Goal: Information Seeking & Learning: Understand process/instructions

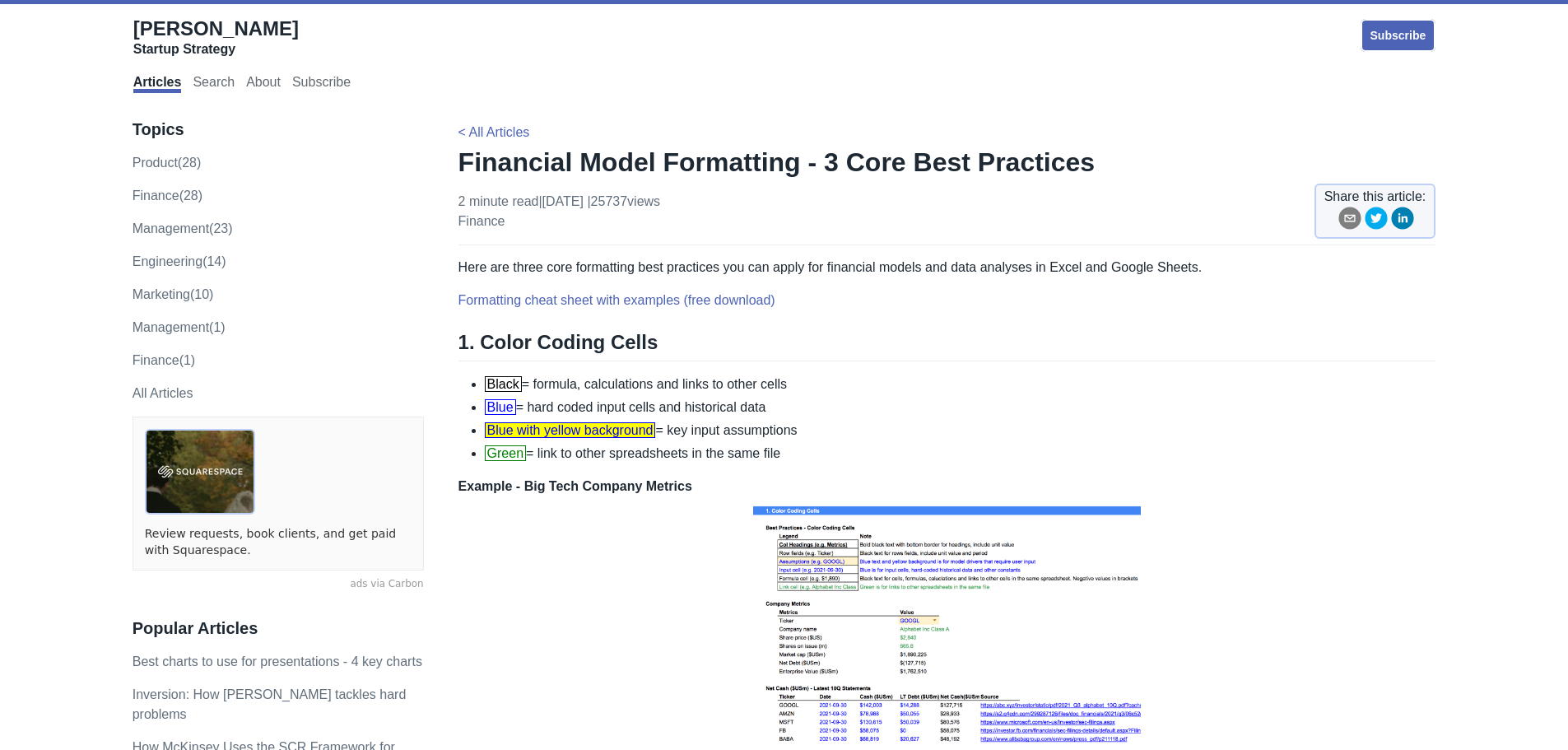
click at [661, 392] on li "Black = formula, calculations and links to other cells" at bounding box center [961, 384] width 951 height 20
drag, startPoint x: 649, startPoint y: 388, endPoint x: 794, endPoint y: 458, distance: 161.0
click at [794, 458] on ul "Black = formula, calculations and links to other cells Blue = hard coded input …" at bounding box center [947, 419] width 977 height 89
click at [794, 458] on li "Green = link to other spreadsheets in the same file" at bounding box center [961, 453] width 951 height 20
click at [801, 448] on li "Green = link to other spreadsheets in the same file" at bounding box center [961, 453] width 951 height 20
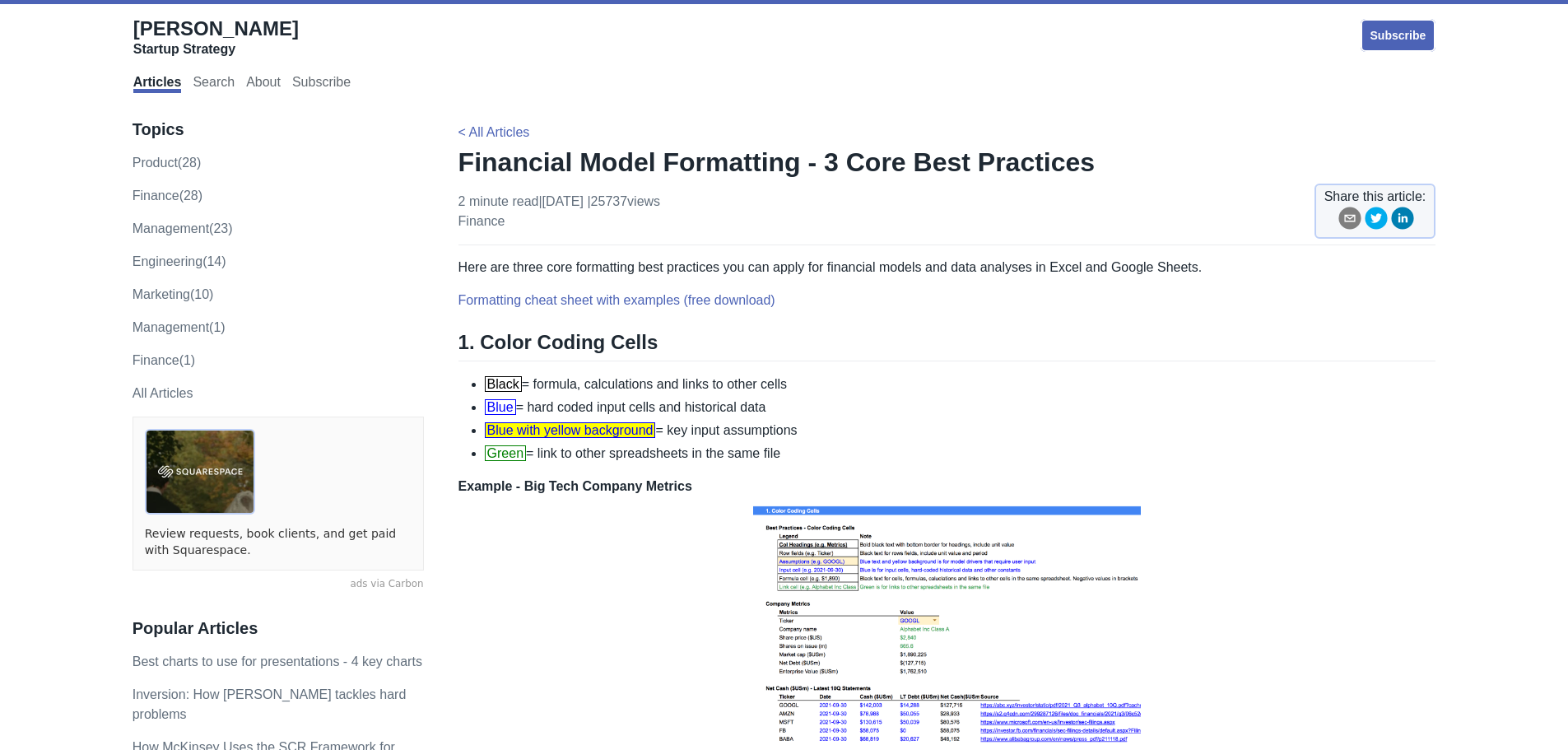
click at [789, 443] on li "Green = link to other spreadsheets in the same file" at bounding box center [961, 453] width 951 height 20
click at [661, 409] on li "Blue = hard coded input cells and historical data" at bounding box center [961, 407] width 951 height 20
drag, startPoint x: 697, startPoint y: 415, endPoint x: 808, endPoint y: 461, distance: 120.2
click at [809, 461] on ul "Black = formula, calculations and links to other cells Blue = hard coded input …" at bounding box center [947, 419] width 977 height 89
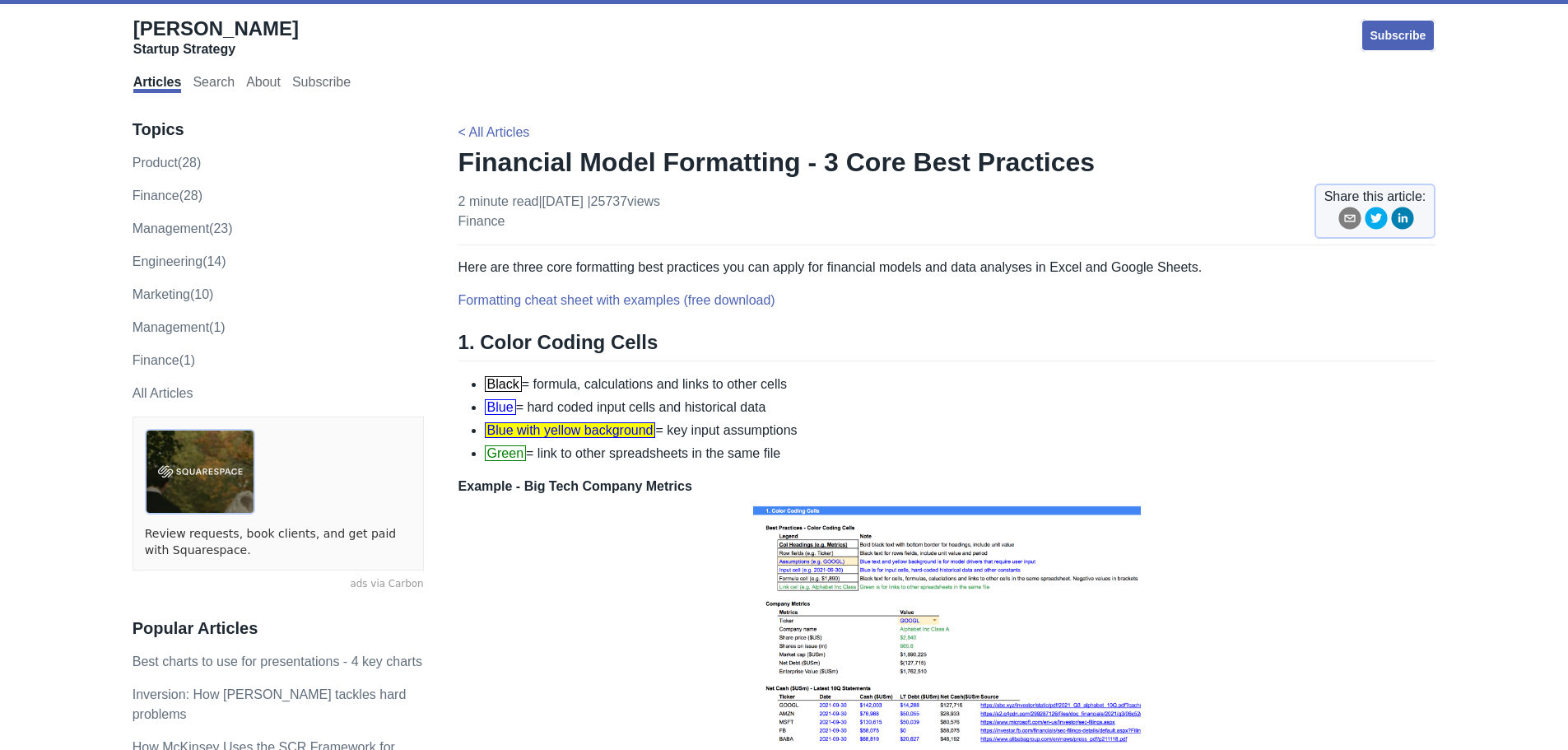
click at [808, 461] on li "Green = link to other spreadsheets in the same file" at bounding box center [961, 453] width 951 height 20
click at [801, 448] on li "Green = link to other spreadsheets in the same file" at bounding box center [961, 453] width 951 height 20
drag, startPoint x: 799, startPoint y: 448, endPoint x: 787, endPoint y: 452, distance: 12.6
click at [787, 452] on li "Green = link to other spreadsheets in the same file" at bounding box center [961, 453] width 951 height 20
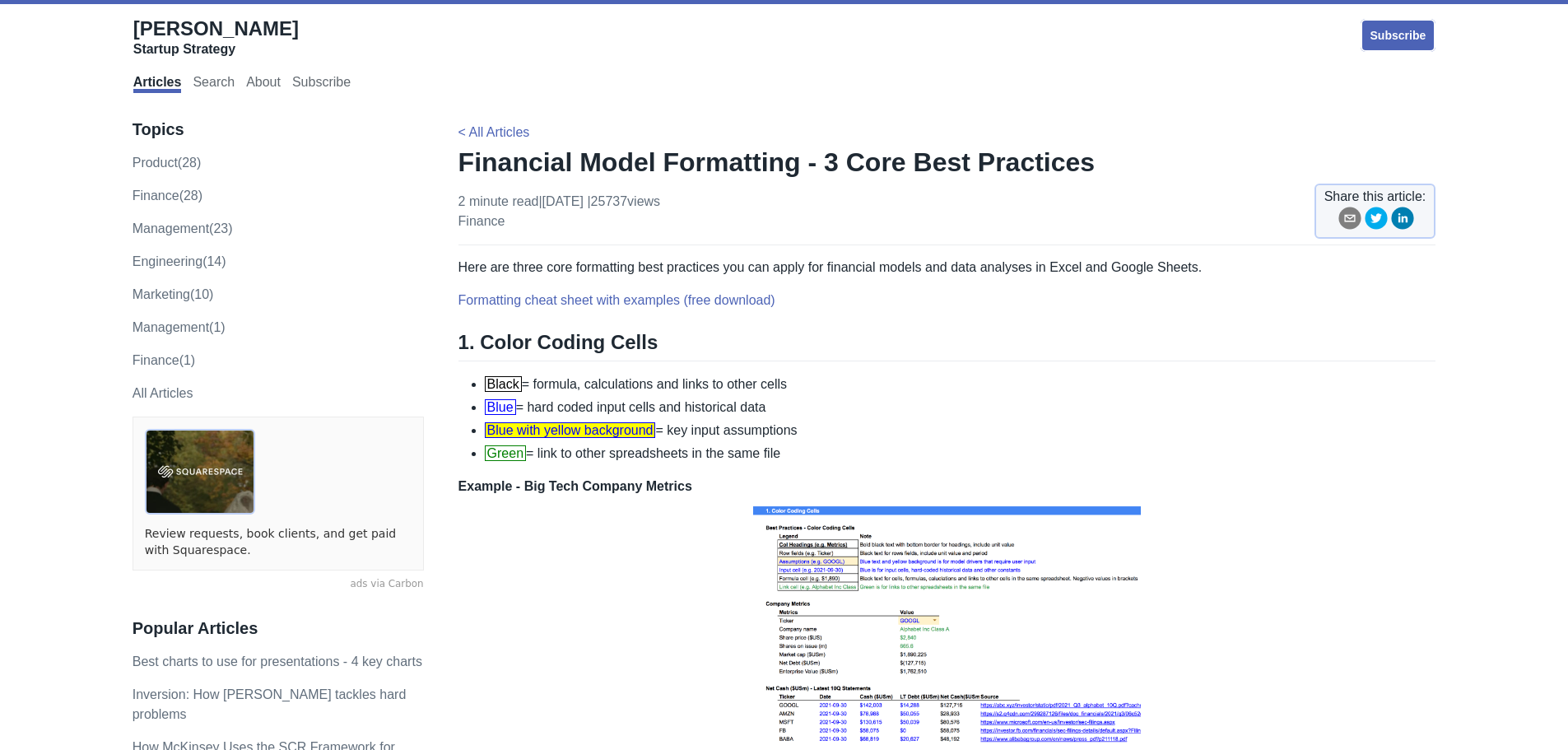
drag, startPoint x: 781, startPoint y: 452, endPoint x: 617, endPoint y: 442, distance: 164.3
click at [617, 442] on ul "Black = formula, calculations and links to other cells Blue = hard coded input …" at bounding box center [947, 419] width 977 height 89
click at [616, 441] on ul "Black = formula, calculations and links to other cells Blue = hard coded input …" at bounding box center [947, 419] width 977 height 89
click at [618, 374] on li "Black = formula, calculations and links to other cells" at bounding box center [961, 384] width 951 height 20
drag, startPoint x: 591, startPoint y: 381, endPoint x: 781, endPoint y: 446, distance: 200.8
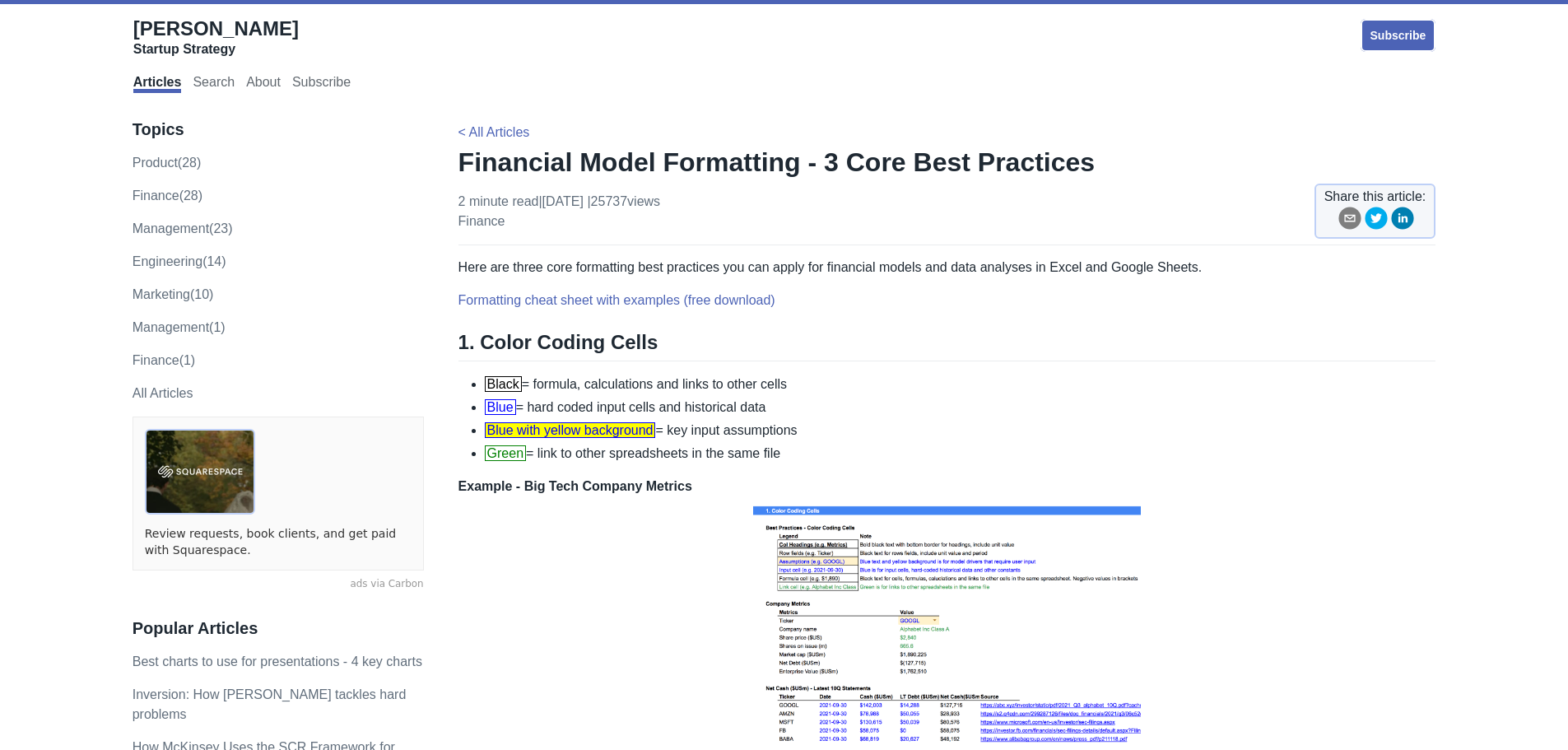
click at [781, 446] on ul "Black = formula, calculations and links to other cells Blue = hard coded input …" at bounding box center [947, 419] width 977 height 89
click at [781, 446] on li "Green = link to other spreadsheets in the same file" at bounding box center [961, 453] width 951 height 20
click at [822, 441] on ul "Black = formula, calculations and links to other cells Blue = hard coded input …" at bounding box center [947, 419] width 977 height 89
drag, startPoint x: 800, startPoint y: 446, endPoint x: 734, endPoint y: 423, distance: 69.9
click at [735, 425] on ul "Black = formula, calculations and links to other cells Blue = hard coded input …" at bounding box center [947, 419] width 977 height 89
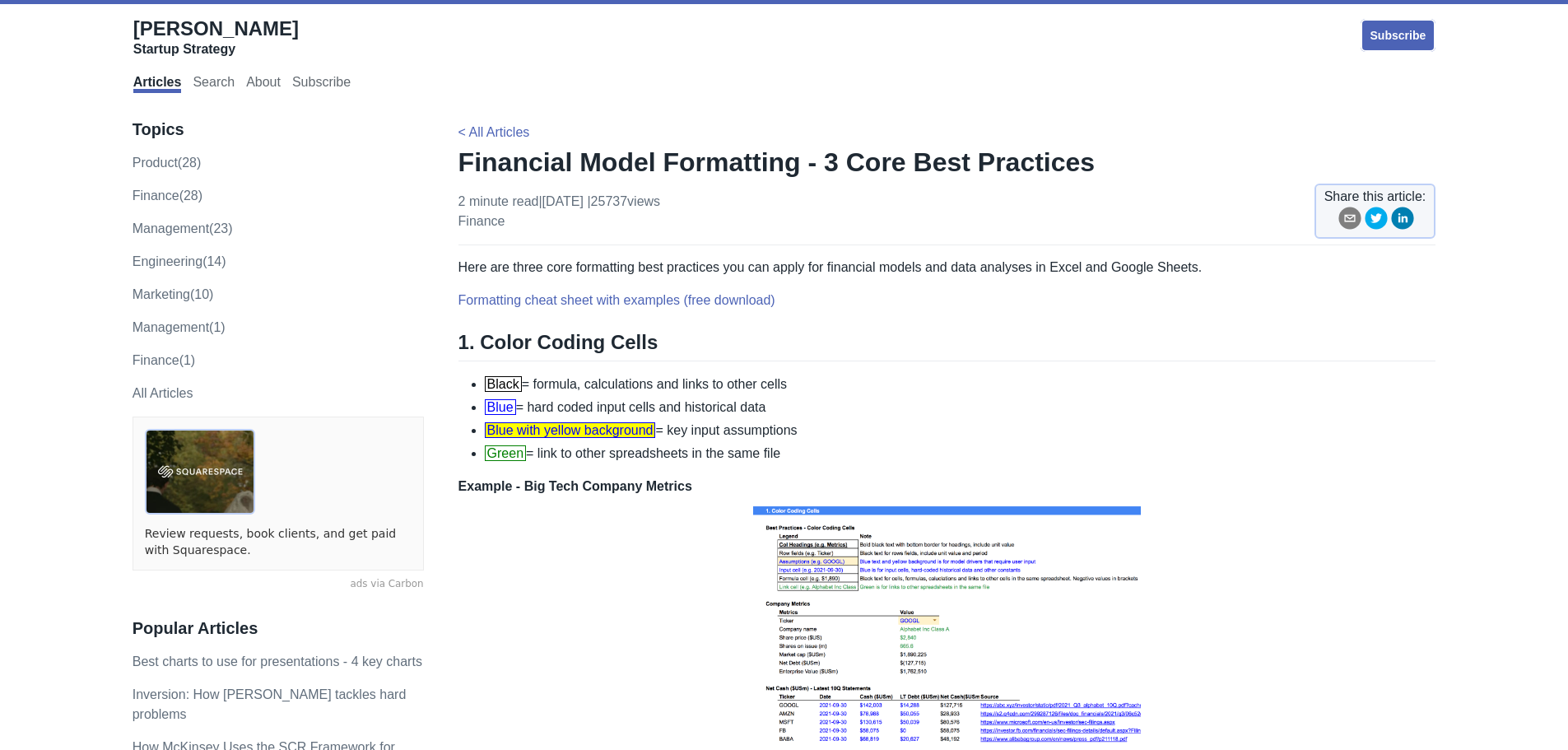
click at [733, 423] on li "Blue with yellow background = key input assumptions" at bounding box center [961, 430] width 951 height 20
click at [718, 389] on li "Black = formula, calculations and links to other cells" at bounding box center [961, 384] width 951 height 20
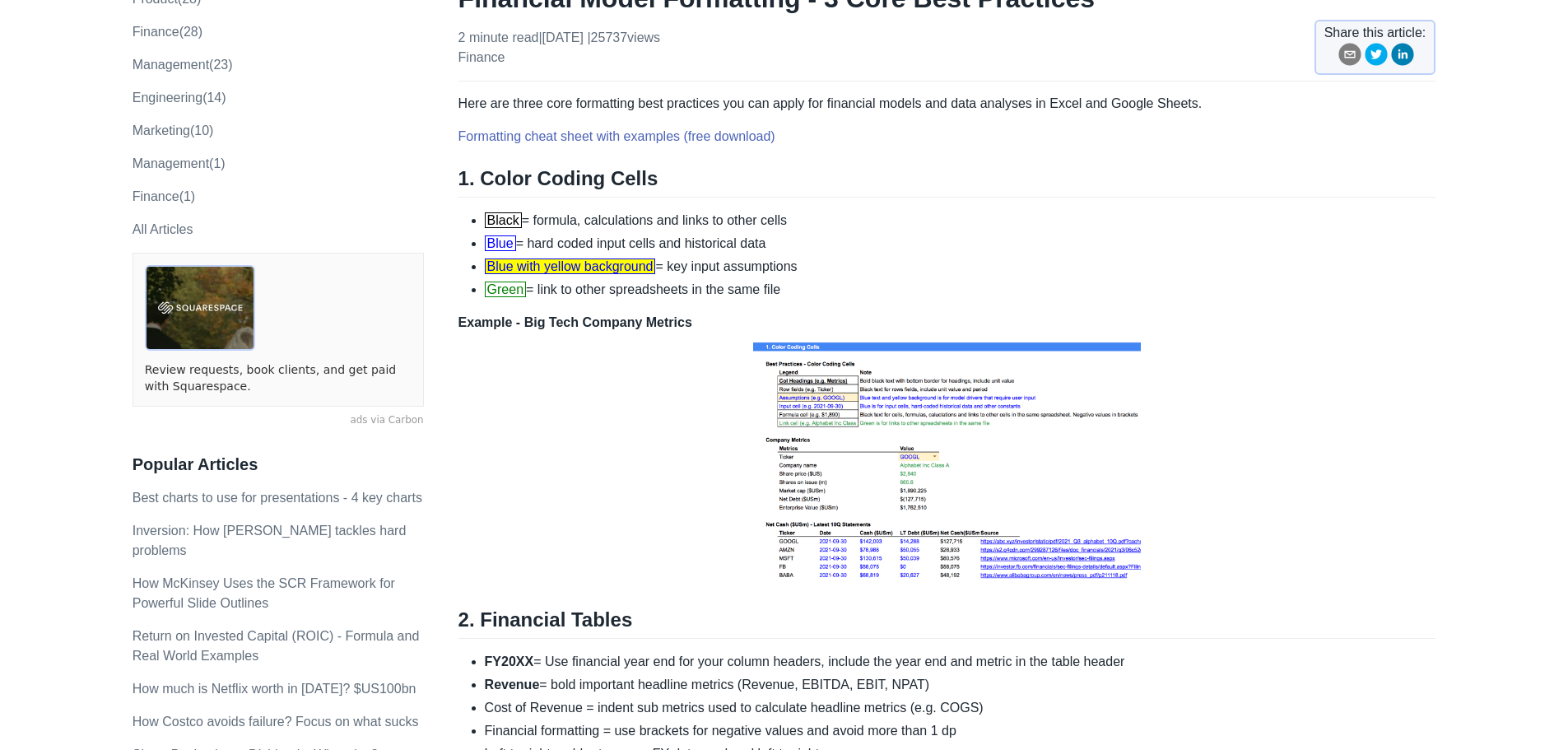
scroll to position [164, 0]
click at [915, 455] on img at bounding box center [947, 459] width 396 height 255
click at [1351, 494] on p "Example - Big Tech Company Metrics" at bounding box center [947, 449] width 977 height 274
click at [643, 226] on li "Black = formula, calculations and links to other cells" at bounding box center [961, 219] width 951 height 20
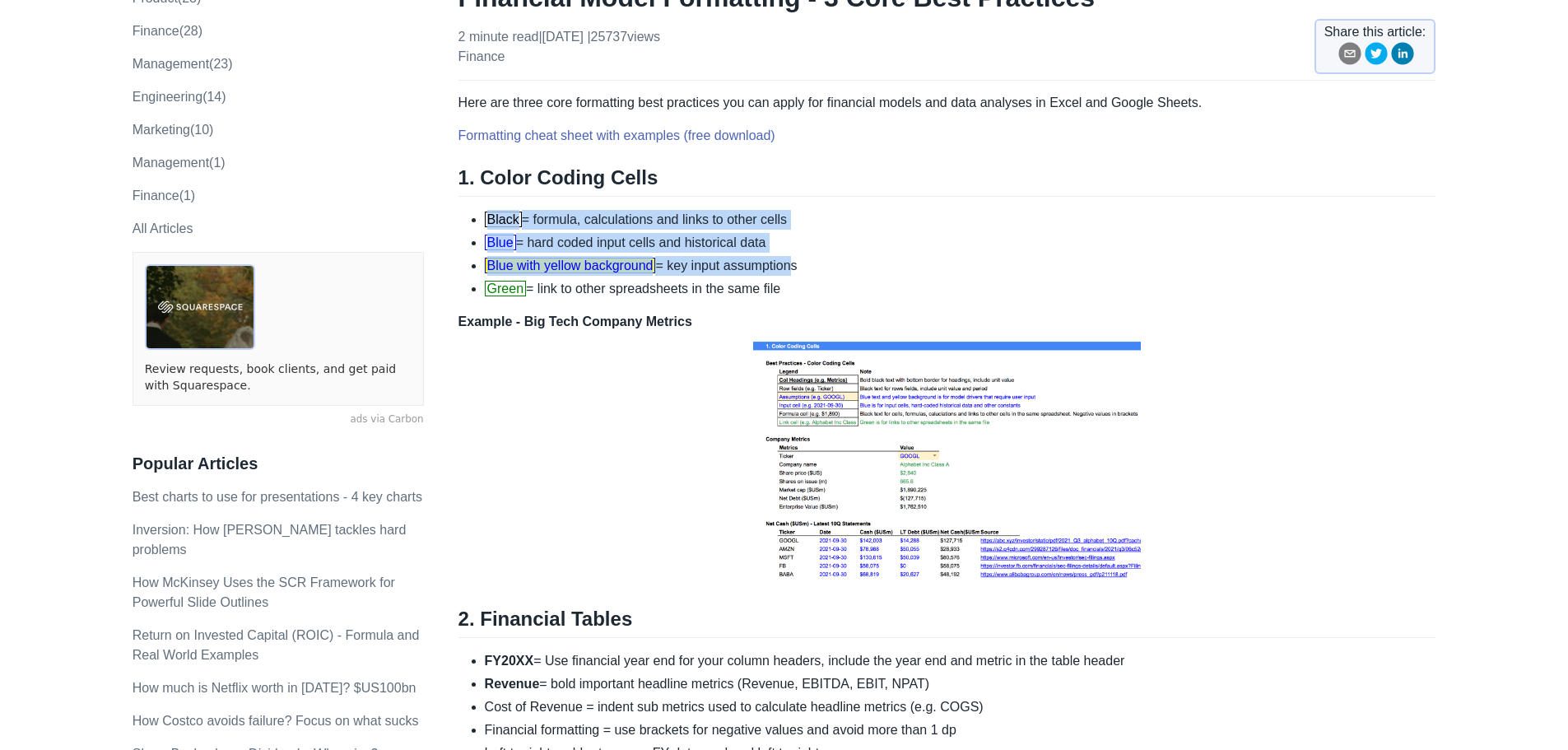
drag, startPoint x: 500, startPoint y: 227, endPoint x: 790, endPoint y: 274, distance: 293.8
click at [790, 274] on ul "Black = formula, calculations and links to other cells Blue = hard coded input …" at bounding box center [947, 254] width 977 height 89
click at [790, 274] on li "Blue with yellow background = key input assumptions" at bounding box center [961, 266] width 951 height 20
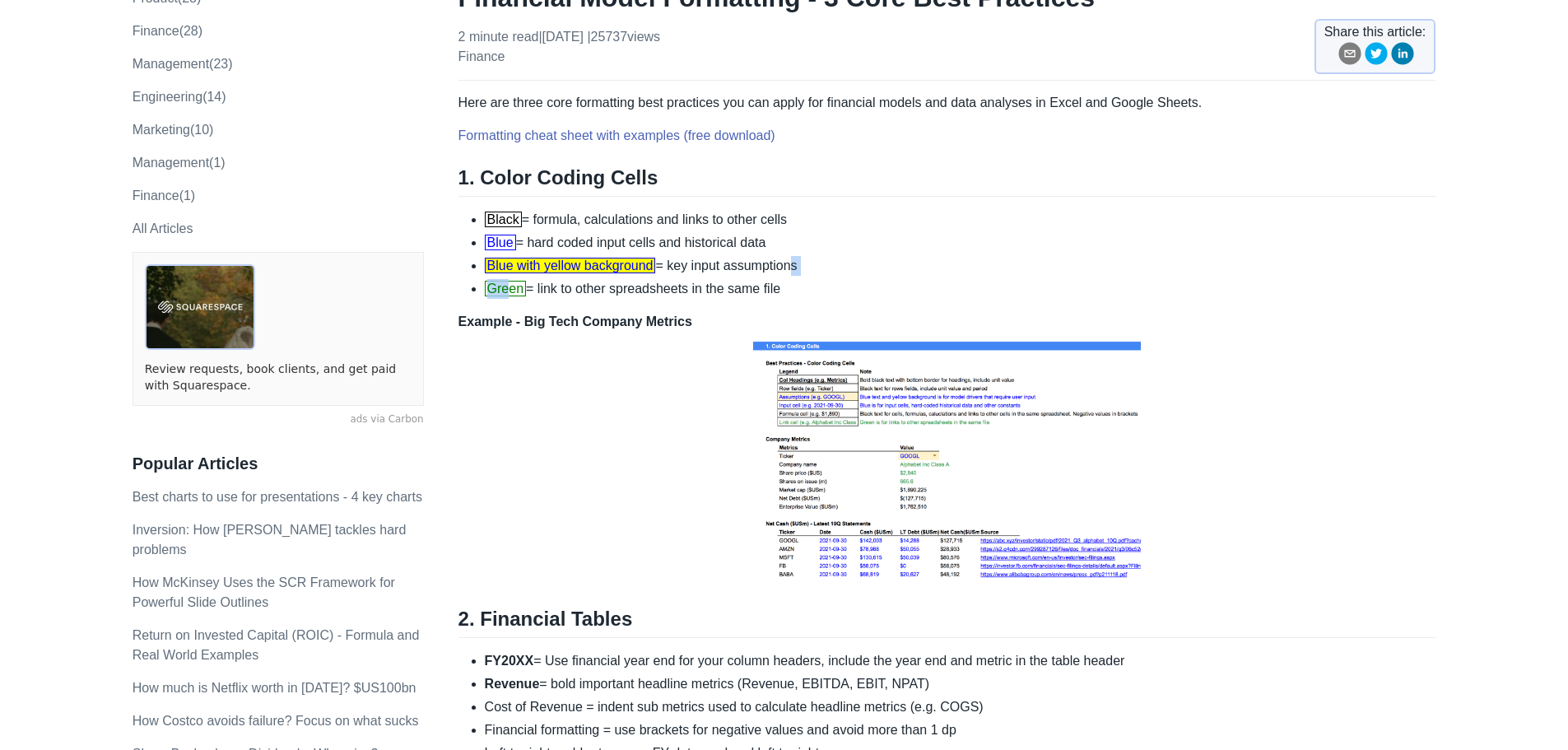
drag, startPoint x: 731, startPoint y: 263, endPoint x: 504, endPoint y: 280, distance: 227.6
click at [504, 280] on ul "Black = formula, calculations and links to other cells Blue = hard coded input …" at bounding box center [947, 254] width 977 height 89
click at [499, 261] on span "Blue with yellow background" at bounding box center [571, 266] width 171 height 16
drag, startPoint x: 502, startPoint y: 262, endPoint x: 607, endPoint y: 260, distance: 105.0
click at [590, 260] on span "Blue with yellow background" at bounding box center [571, 266] width 171 height 16
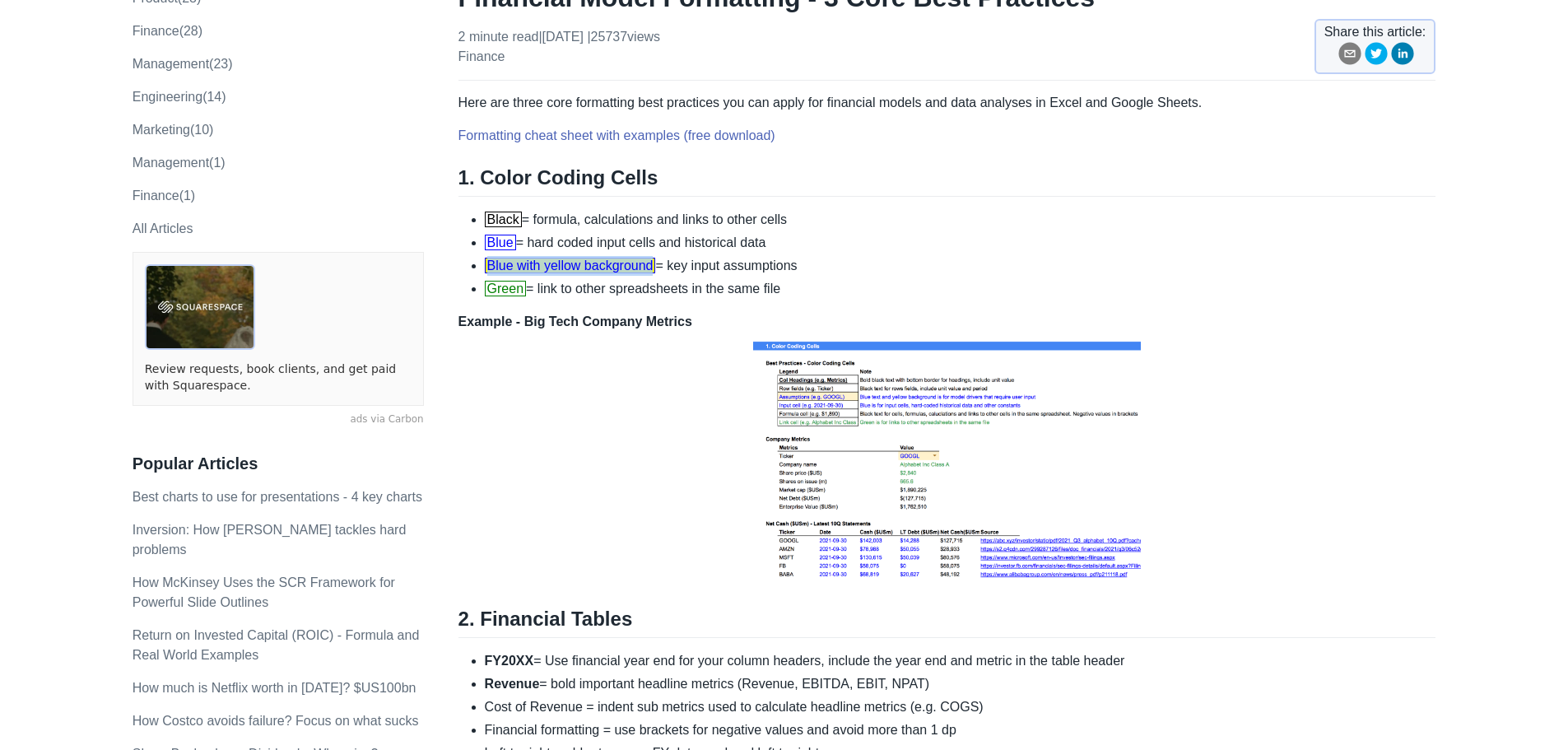
click at [621, 259] on span "Blue with yellow background" at bounding box center [571, 266] width 171 height 16
click at [646, 258] on span "Blue with yellow background" at bounding box center [571, 266] width 171 height 16
click at [635, 258] on span "Blue with yellow background" at bounding box center [571, 266] width 171 height 16
